Goal: Transaction & Acquisition: Purchase product/service

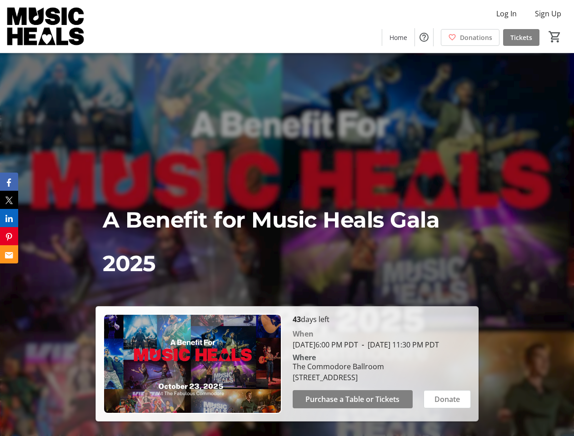
click at [287, 218] on span "A Benefit for Music Heals Gala 2025" at bounding box center [271, 242] width 337 height 70
click at [46, 26] on img at bounding box center [45, 26] width 81 height 45
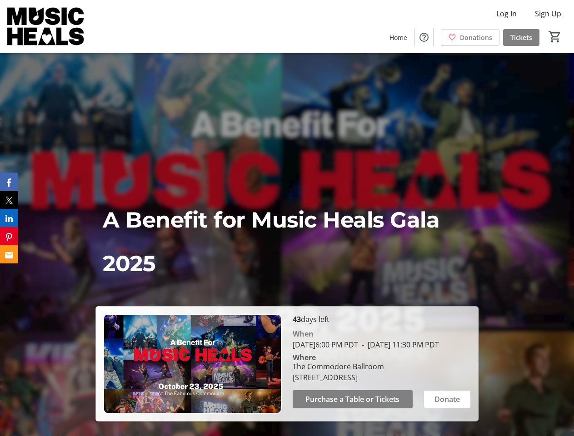
click at [353, 405] on span "Purchase a Table or Tickets" at bounding box center [353, 399] width 94 height 11
click at [447, 405] on span "Donate" at bounding box center [447, 399] width 25 height 11
